Goal: Task Accomplishment & Management: Complete application form

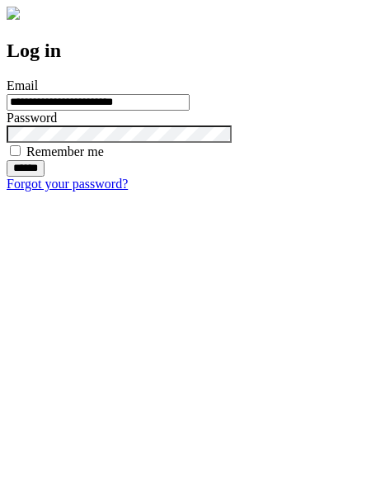
type input "**********"
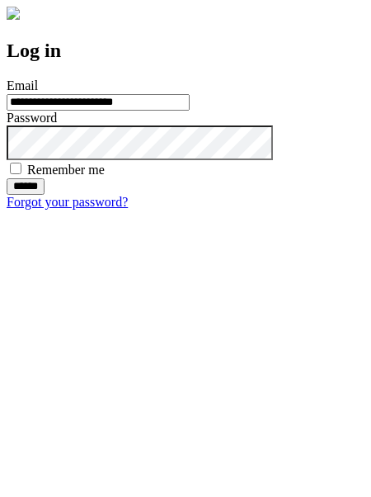
click at [45, 195] on input "******" at bounding box center [26, 186] width 38 height 17
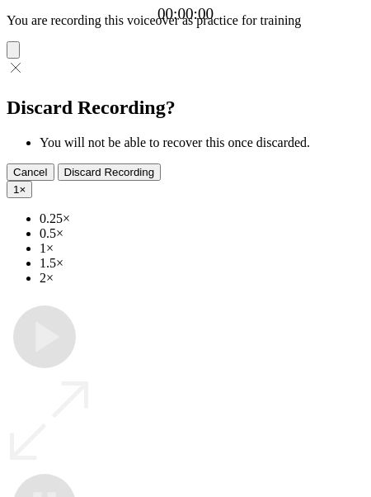
type input "**********"
